Goal: Book appointment/travel/reservation

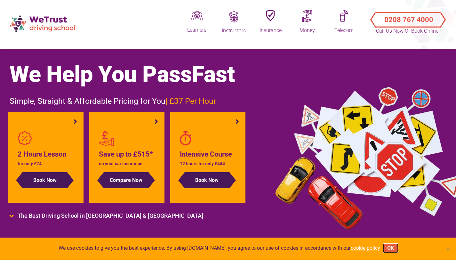
click at [393, 223] on button "OK" at bounding box center [391, 248] width 14 height 8
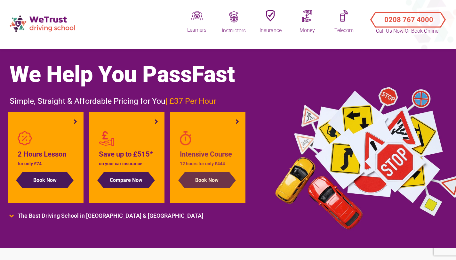
click at [225, 178] on button "Book Now" at bounding box center [207, 180] width 45 height 16
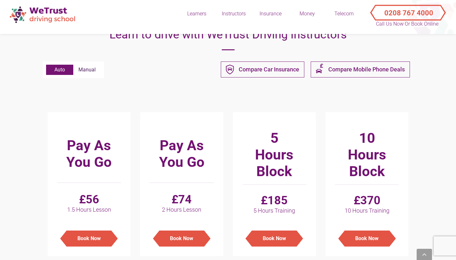
scroll to position [168, 0]
click at [90, 70] on label "Manual" at bounding box center [87, 69] width 28 height 10
click at [46, 65] on input "Manual" at bounding box center [46, 64] width 0 height 0
radio input "true"
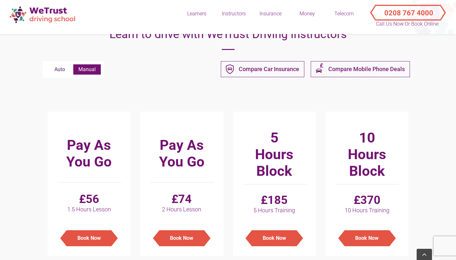
click at [62, 71] on label "Auto" at bounding box center [59, 69] width 27 height 10
click at [46, 65] on input "Auto" at bounding box center [46, 64] width 0 height 0
radio input "true"
click at [90, 69] on label "Manual" at bounding box center [87, 69] width 28 height 10
click at [46, 65] on input "Manual" at bounding box center [46, 64] width 0 height 0
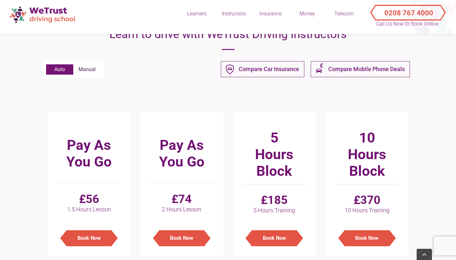
radio input "true"
click at [61, 70] on label "Auto" at bounding box center [59, 69] width 27 height 10
click at [46, 65] on input "Auto" at bounding box center [46, 64] width 0 height 0
radio input "true"
click at [90, 71] on label "Manual" at bounding box center [87, 69] width 28 height 10
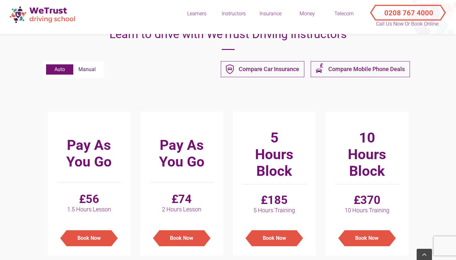
click at [46, 65] on input "Manual" at bounding box center [46, 64] width 0 height 0
radio input "true"
click at [62, 69] on label "Auto" at bounding box center [59, 69] width 27 height 10
click at [46, 65] on input "Auto" at bounding box center [46, 64] width 0 height 0
radio input "true"
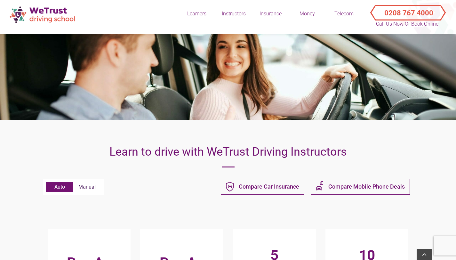
scroll to position [0, 0]
